Goal: Communication & Community: Answer question/provide support

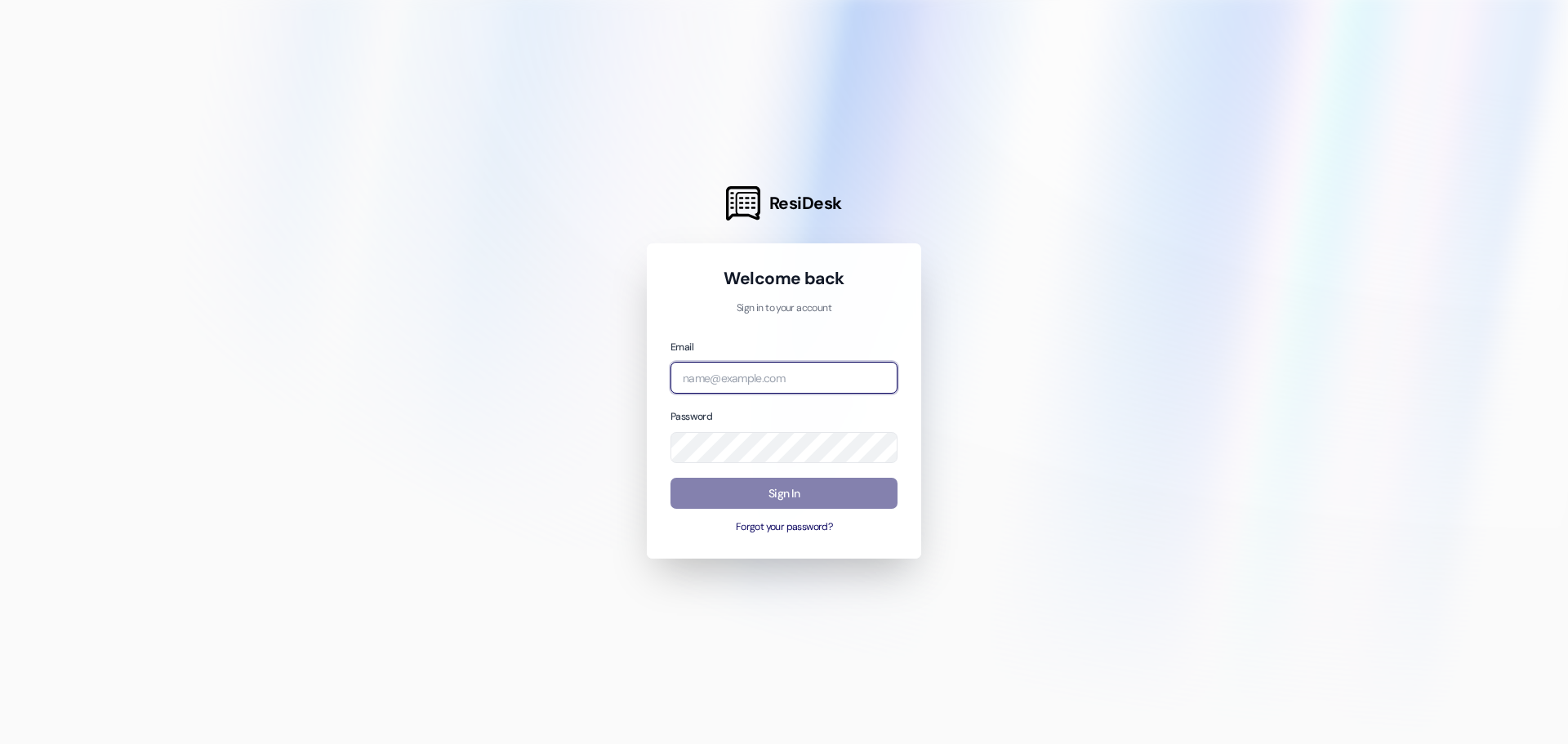
type input "[PERSON_NAME][EMAIL_ADDRESS][DOMAIN_NAME]"
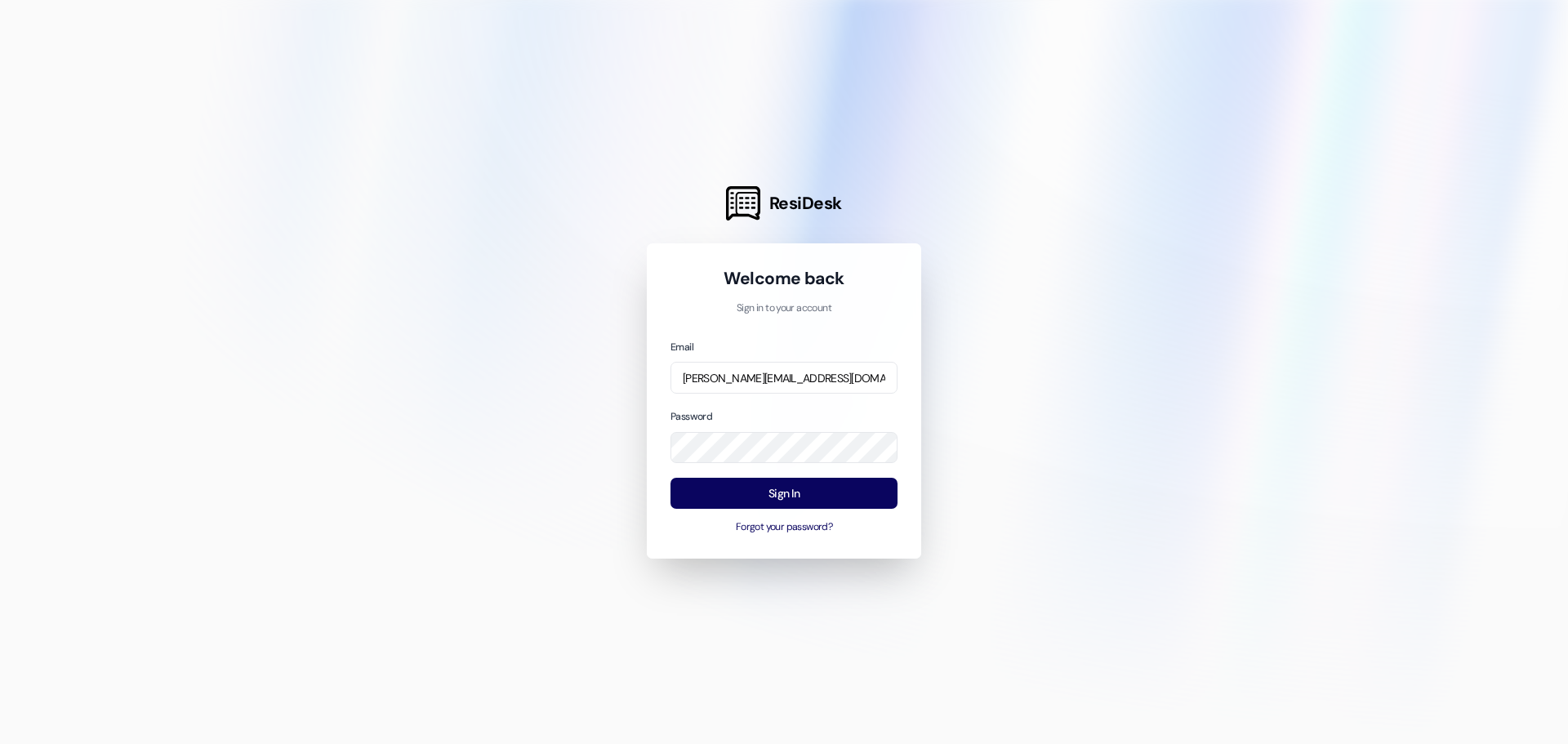
click at [921, 324] on div at bounding box center [784, 372] width 1568 height 744
click at [823, 500] on button "Sign In" at bounding box center [784, 493] width 227 height 32
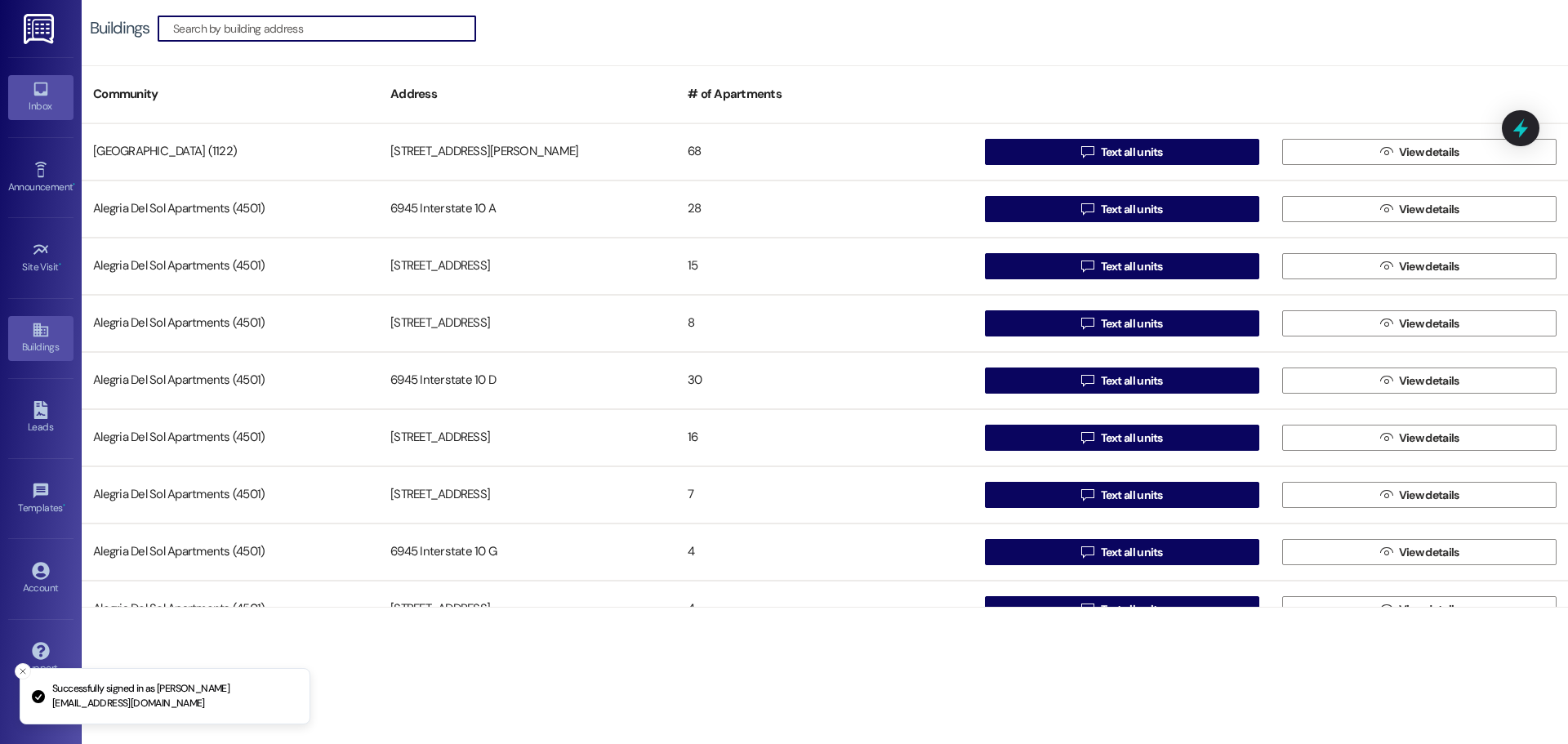
click at [45, 106] on div "Inbox" at bounding box center [41, 106] width 82 height 17
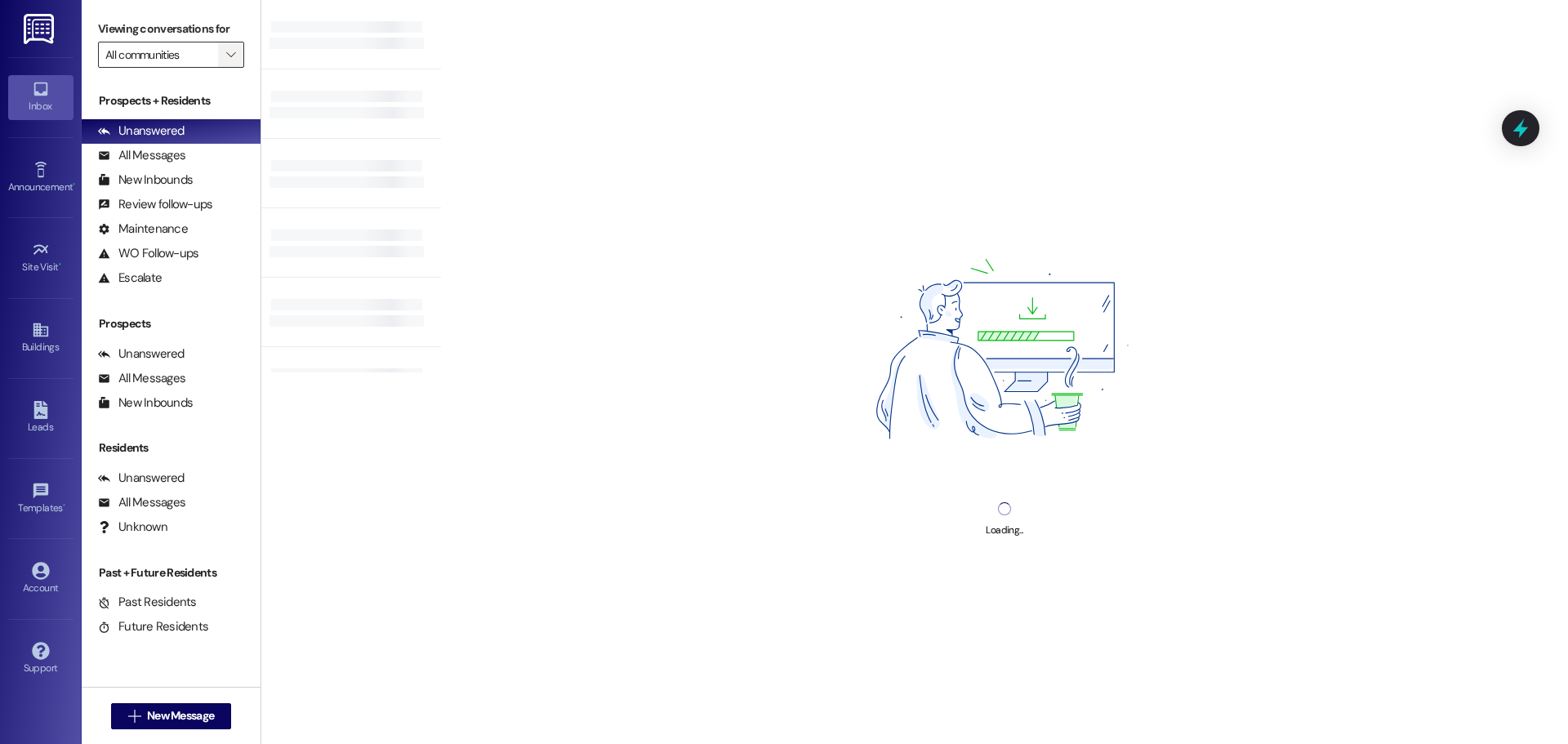
click at [231, 53] on icon "" at bounding box center [231, 54] width 9 height 13
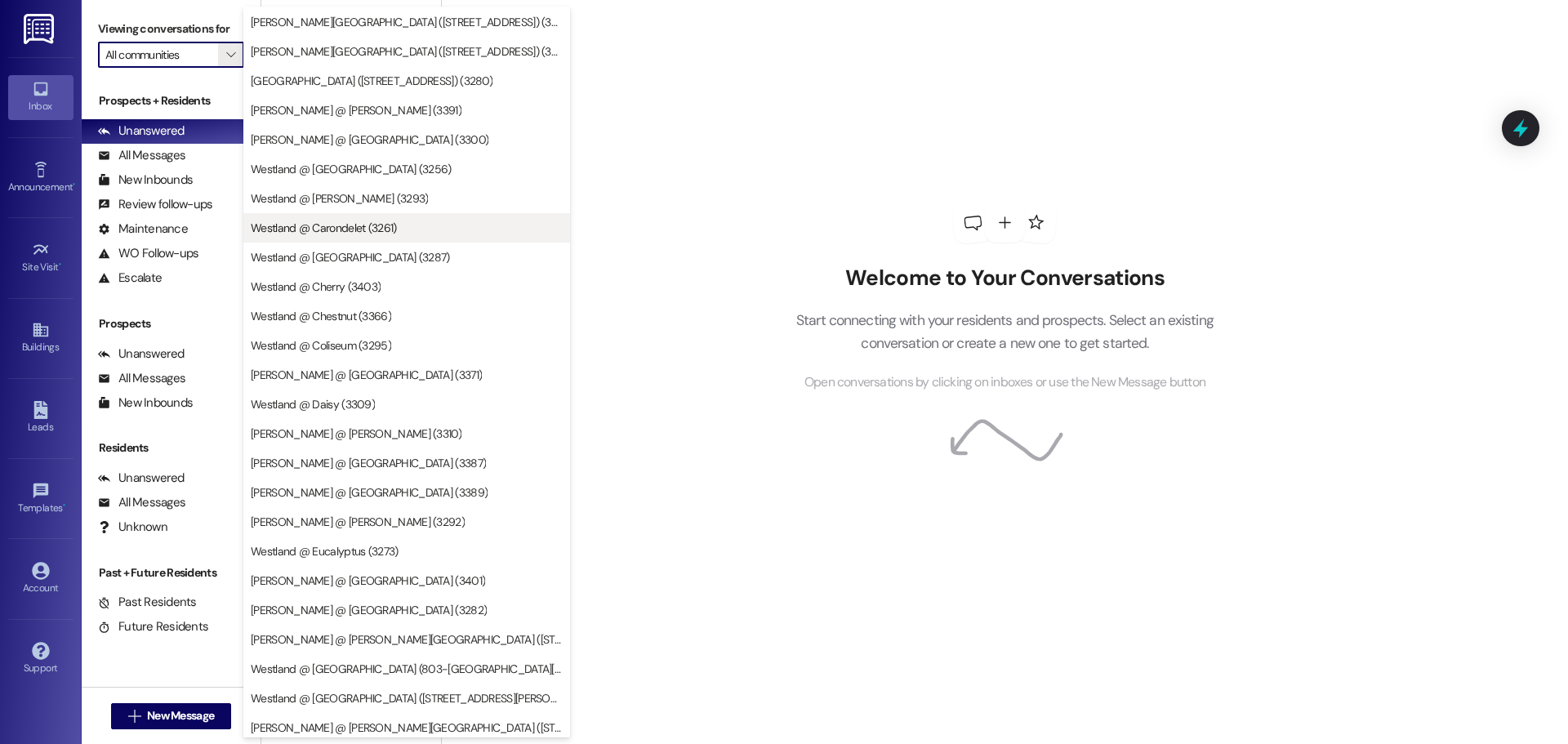
scroll to position [2680, 0]
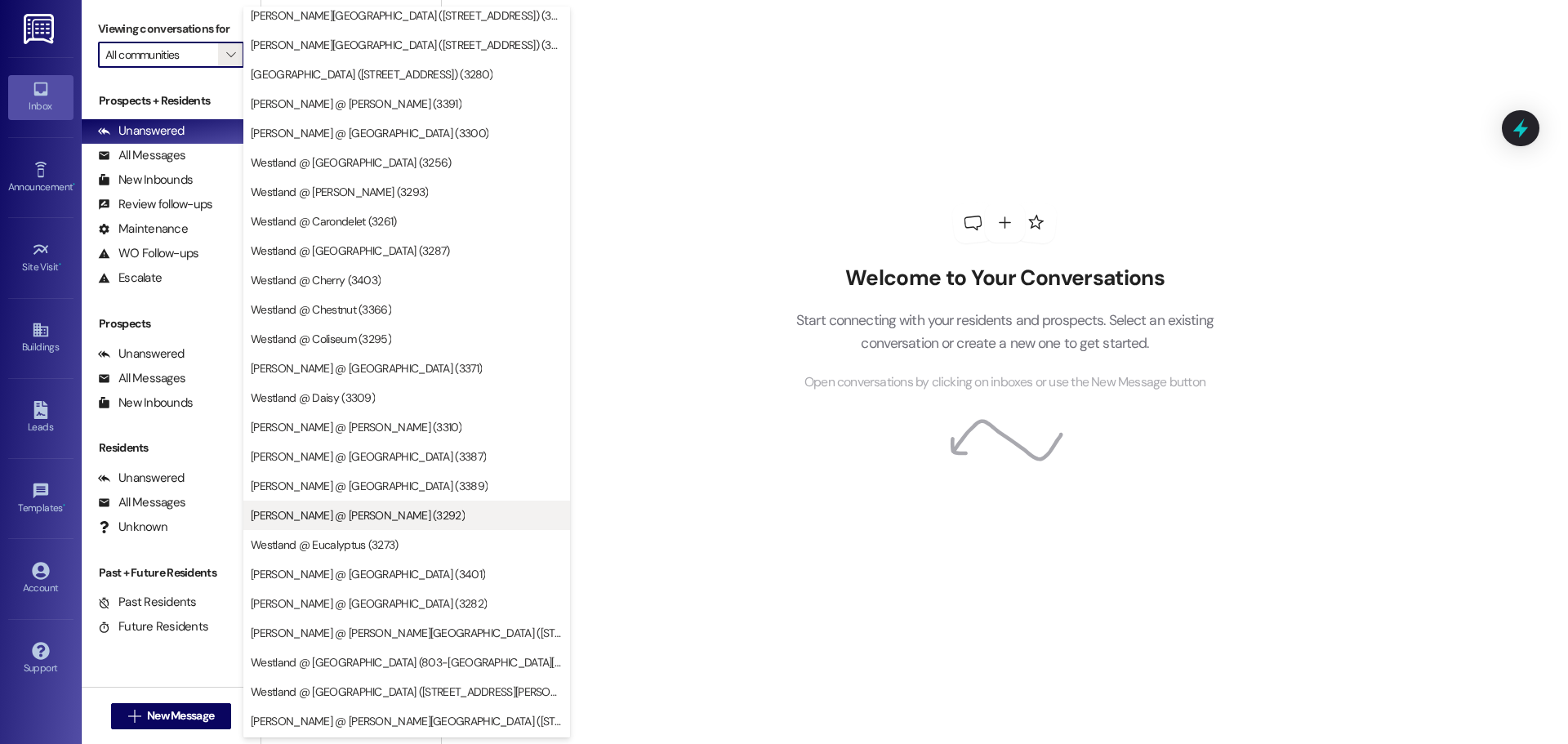
click at [346, 523] on span "[PERSON_NAME] @ [PERSON_NAME] (3292)" at bounding box center [358, 515] width 214 height 17
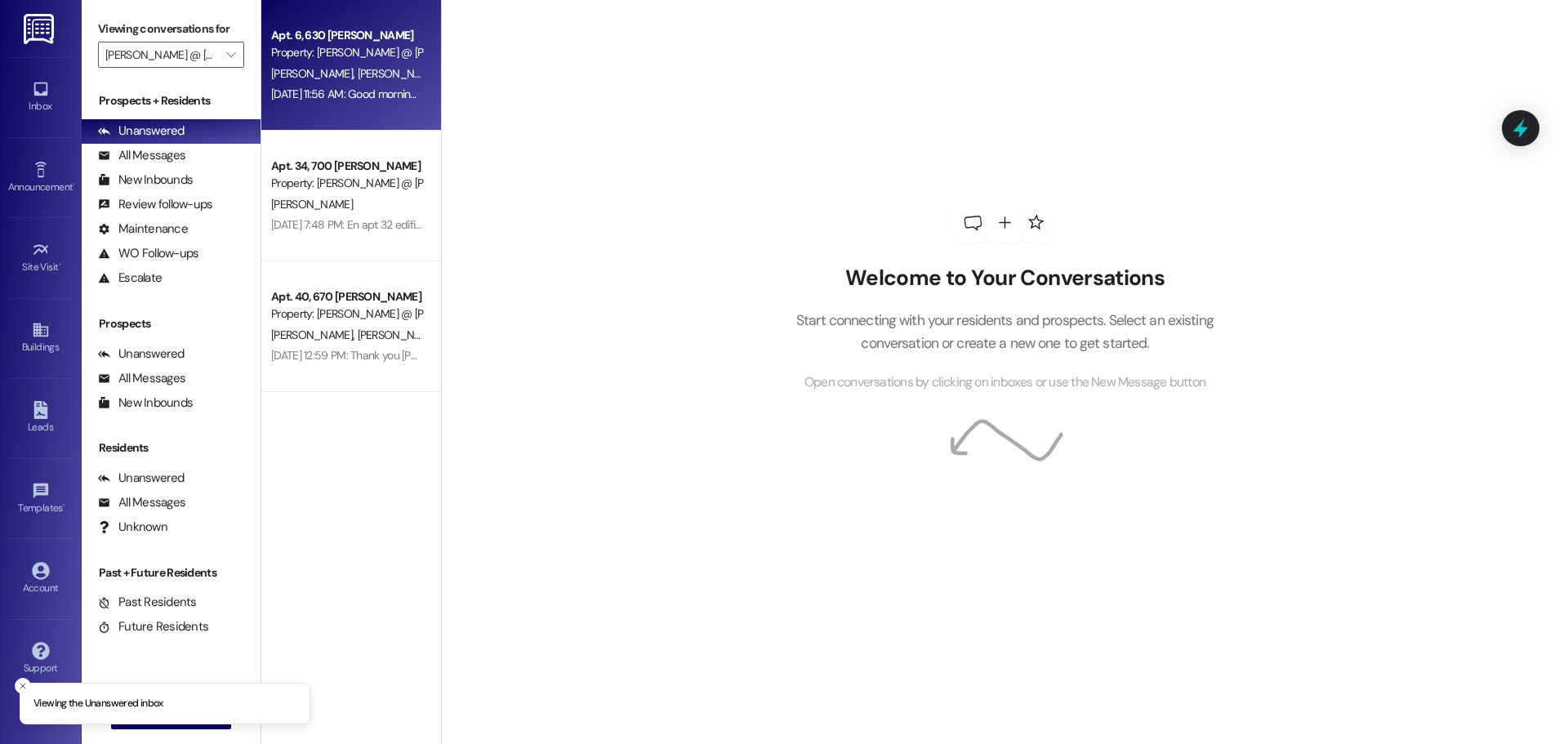
click at [363, 52] on div "Property: [PERSON_NAME] @ [PERSON_NAME] (3292)" at bounding box center [347, 53] width 151 height 18
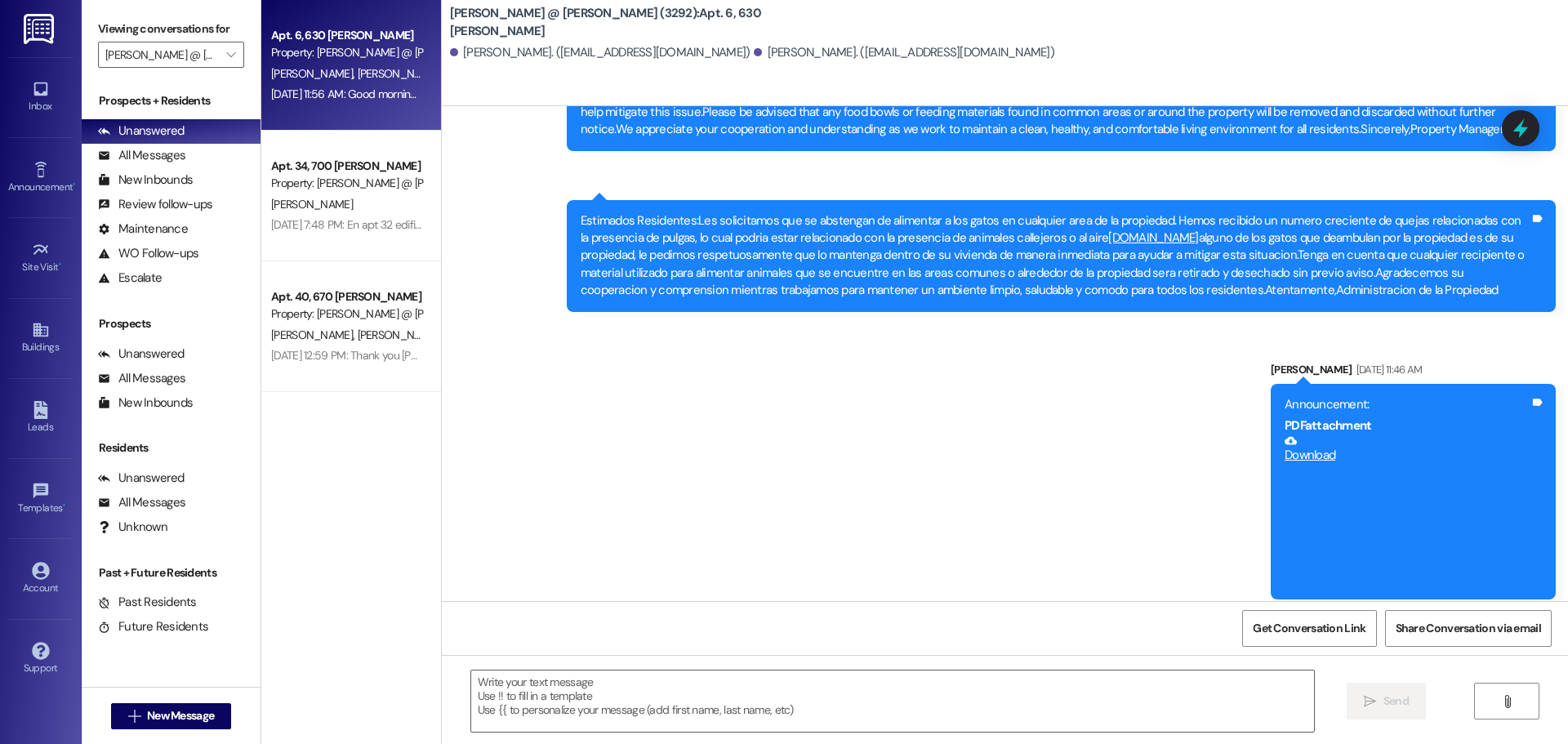
scroll to position [7605, 0]
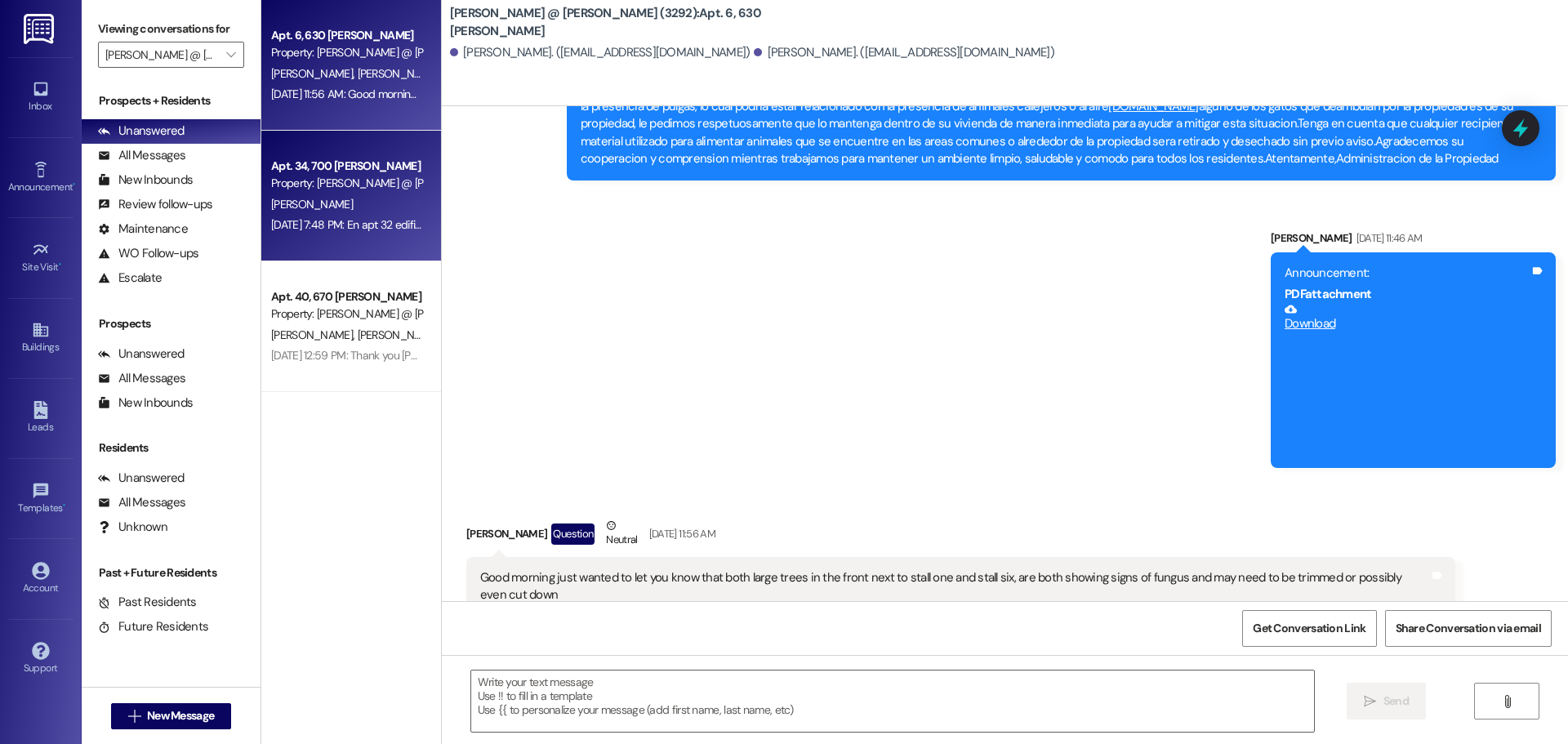
click at [328, 173] on div "Apt. 34, 700 [PERSON_NAME]" at bounding box center [347, 166] width 151 height 18
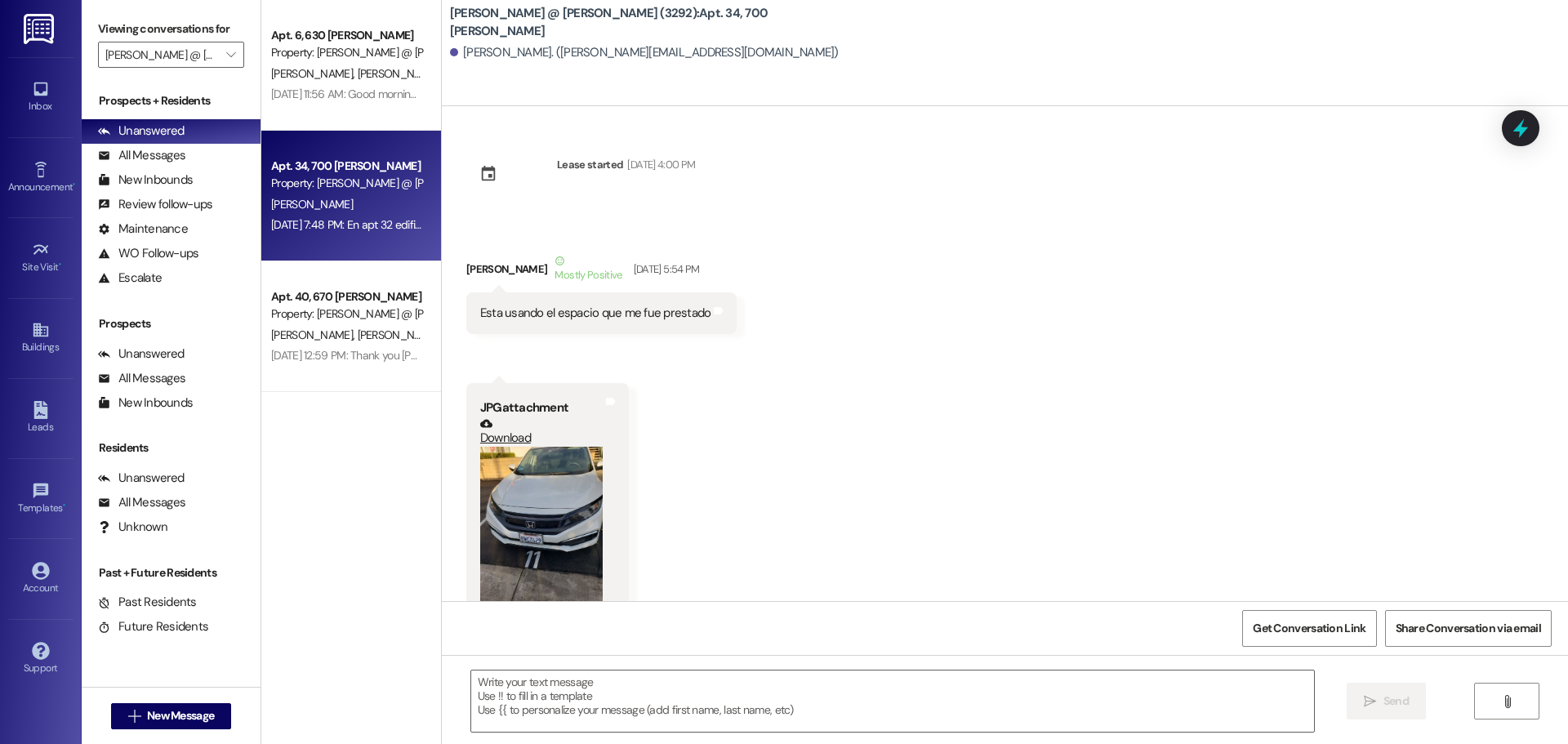
scroll to position [33437, 0]
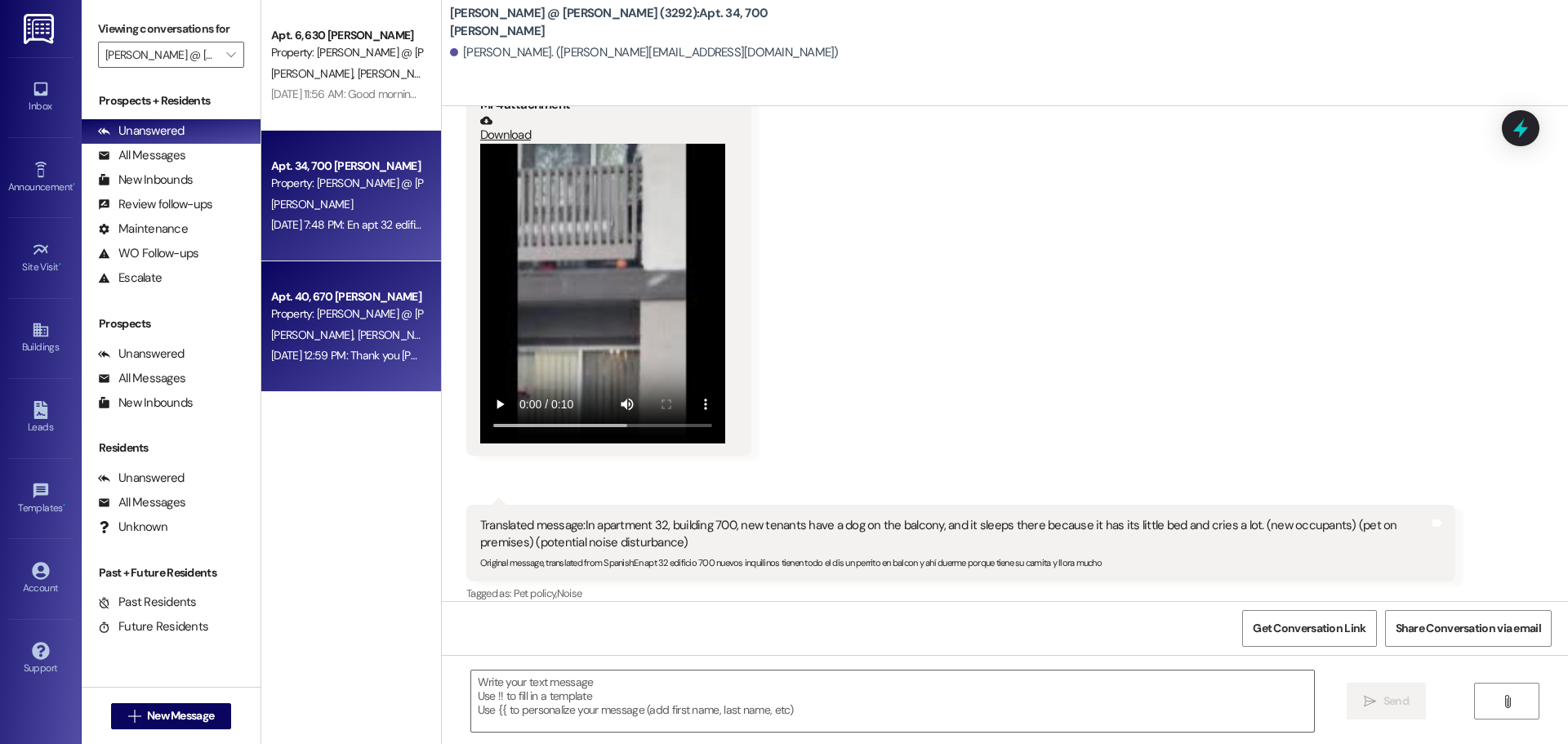
click at [318, 280] on div "Apt. 40, 670 [PERSON_NAME] Property: [PERSON_NAME] @ [PERSON_NAME] (3292) [PERS…" at bounding box center [350, 326] width 180 height 131
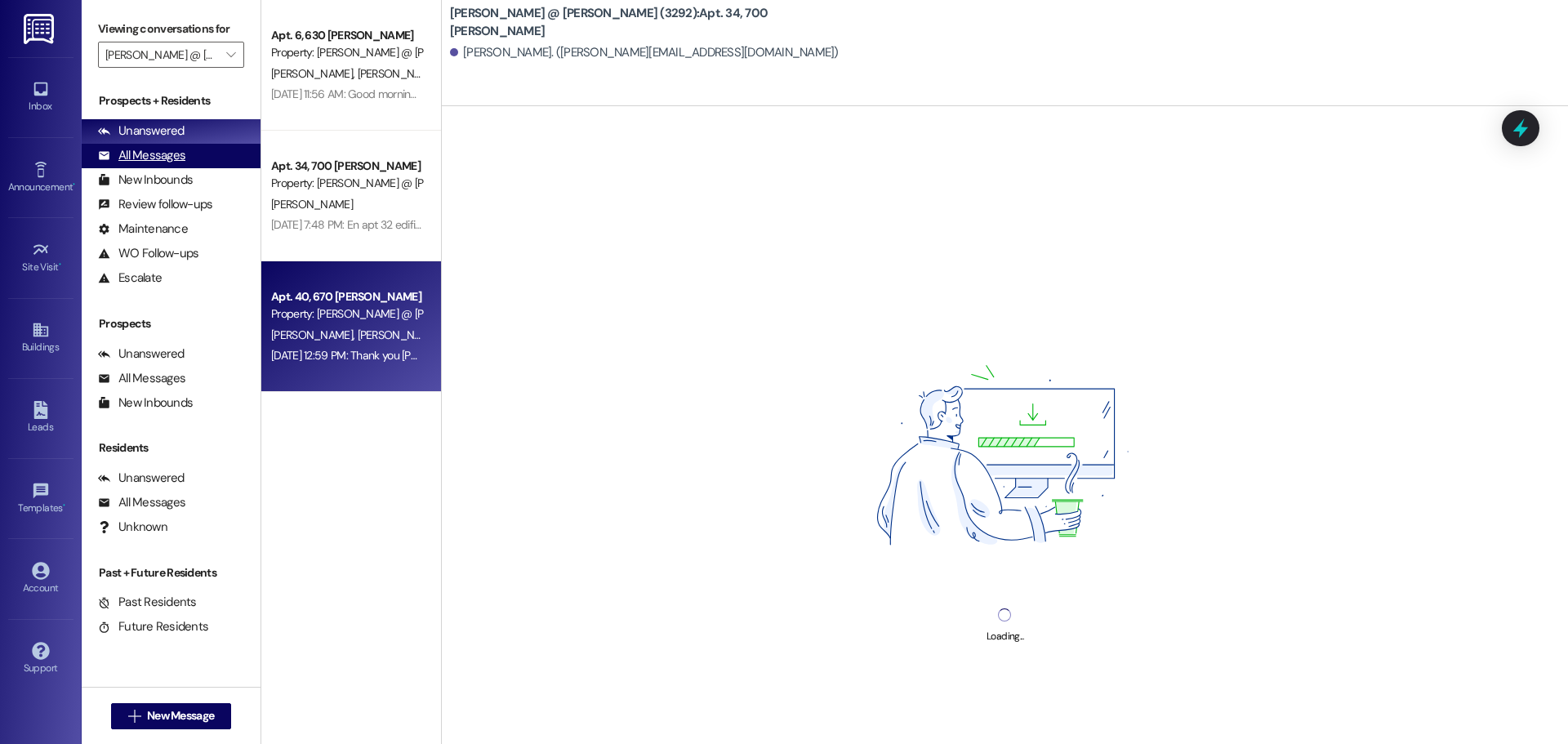
click at [153, 150] on div "All Messages" at bounding box center [141, 155] width 88 height 18
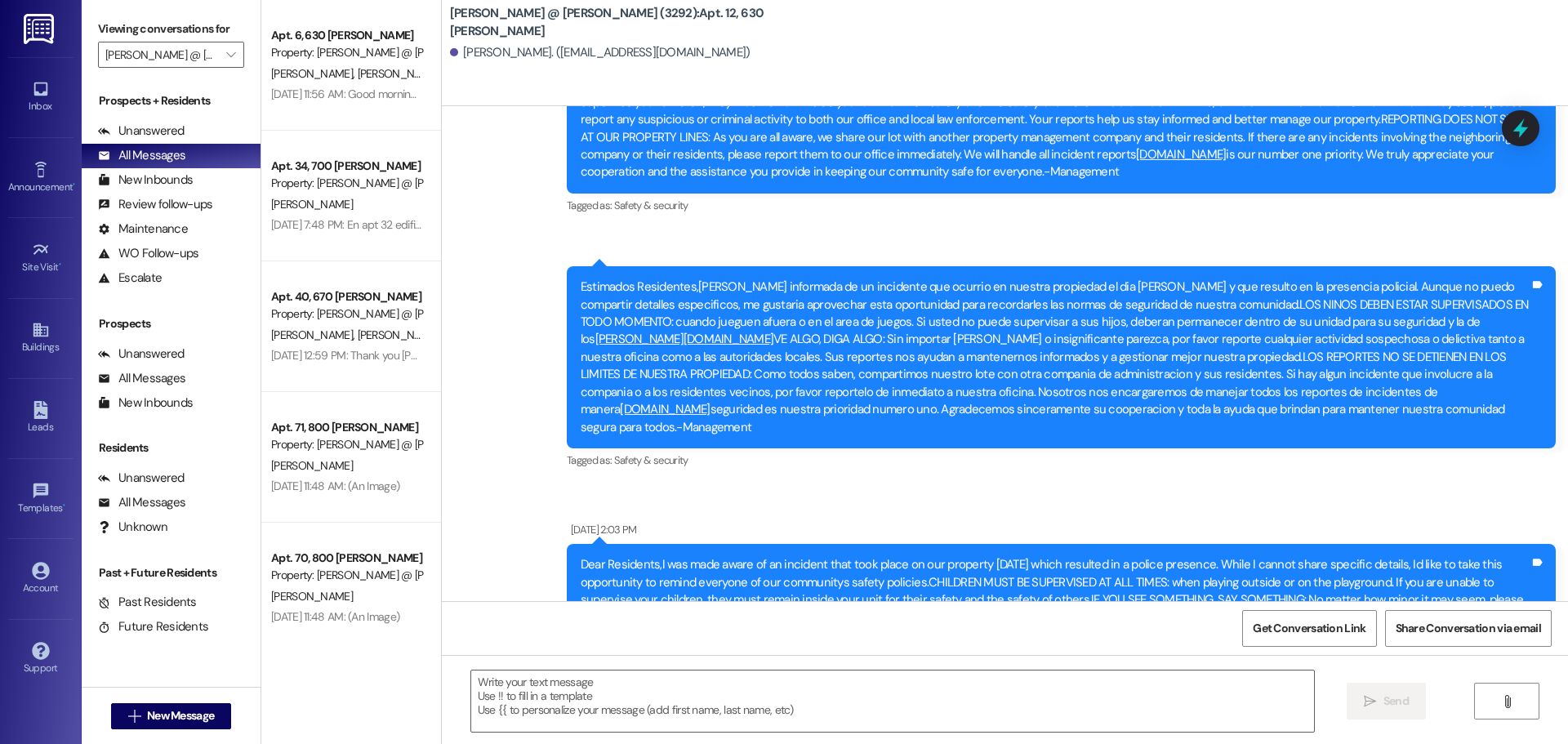
scroll to position [34324, 0]
